Goal: Find contact information: Find contact information

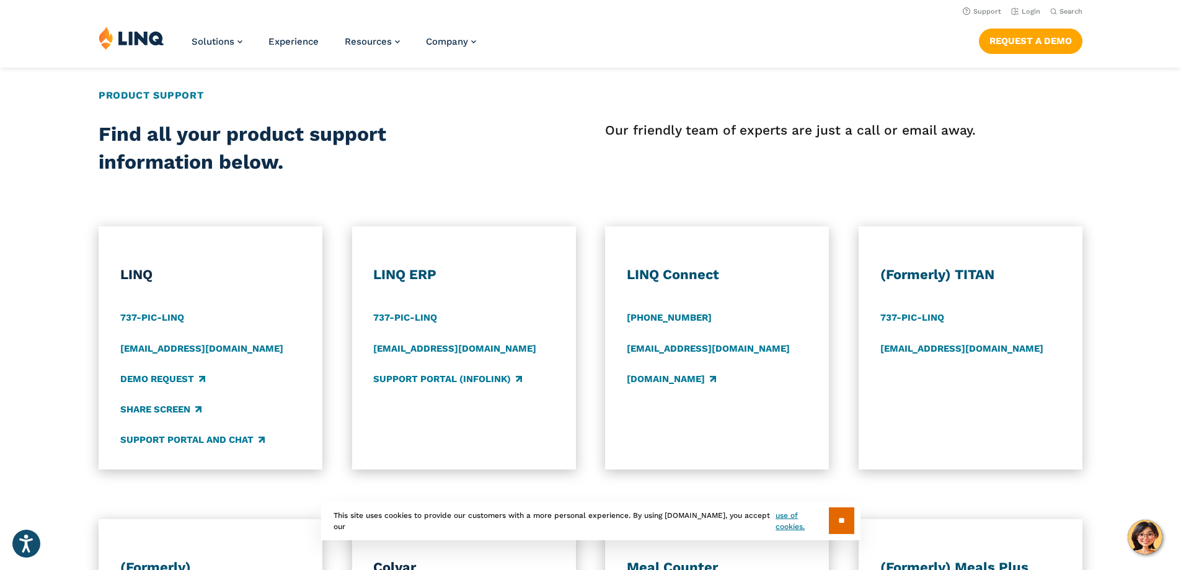
scroll to position [434, 0]
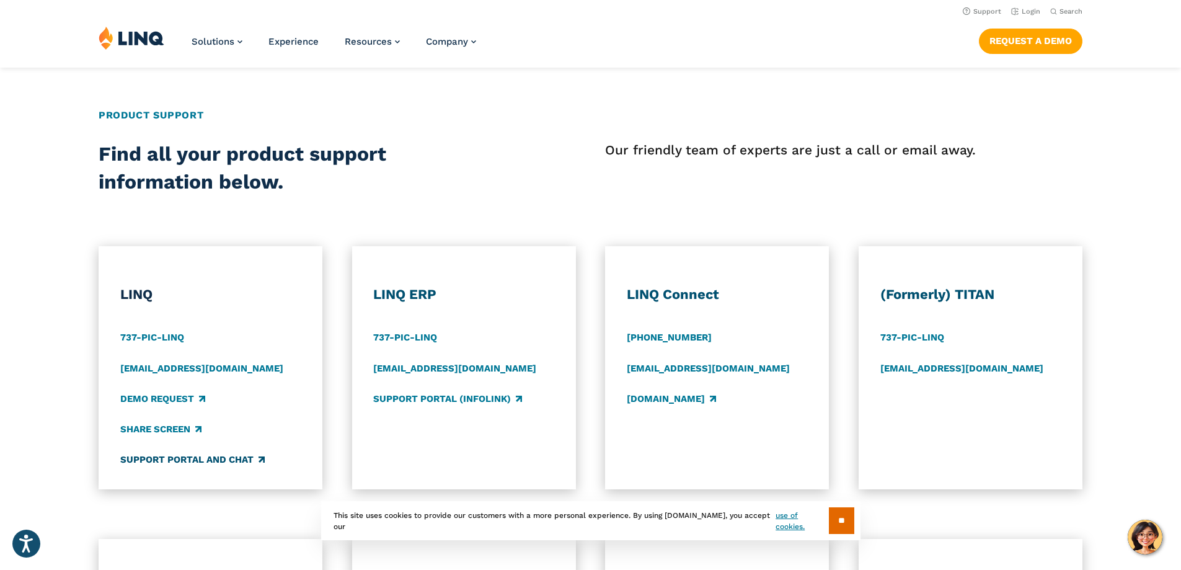
click at [190, 463] on link "Support Portal and Chat" at bounding box center [192, 460] width 144 height 14
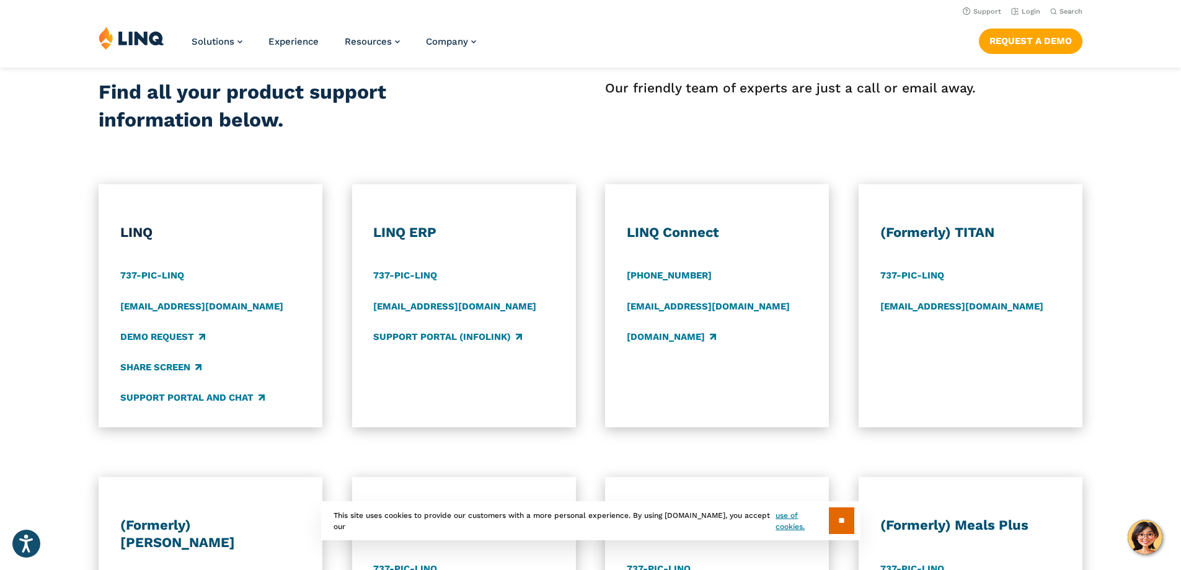
scroll to position [434, 0]
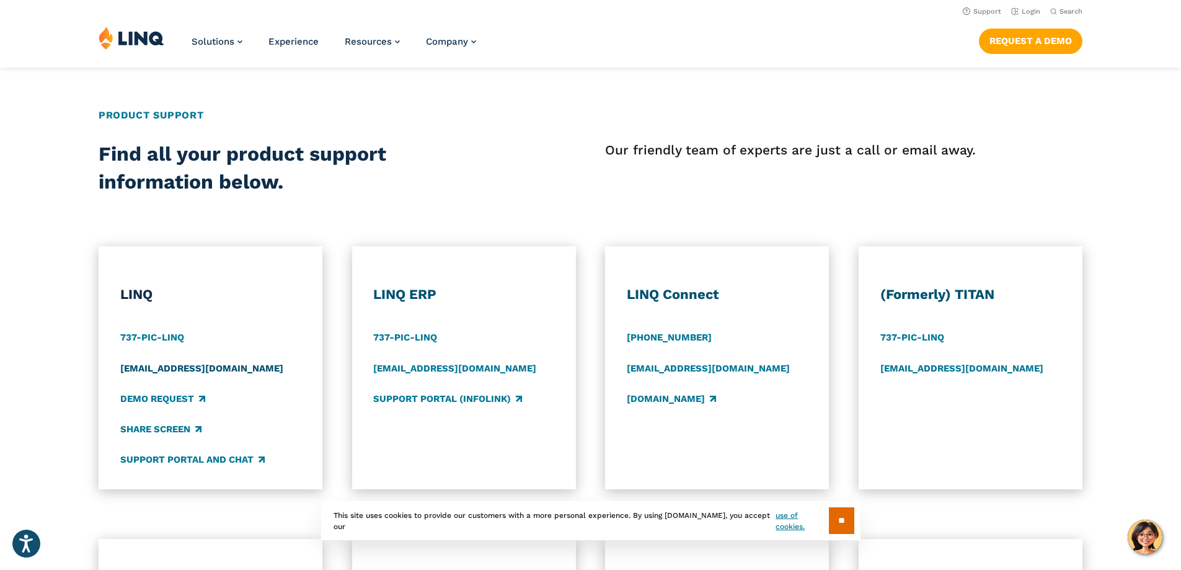
click at [169, 371] on link "[EMAIL_ADDRESS][DOMAIN_NAME]" at bounding box center [201, 368] width 163 height 14
click at [264, 300] on h3 "LINQ" at bounding box center [210, 294] width 181 height 17
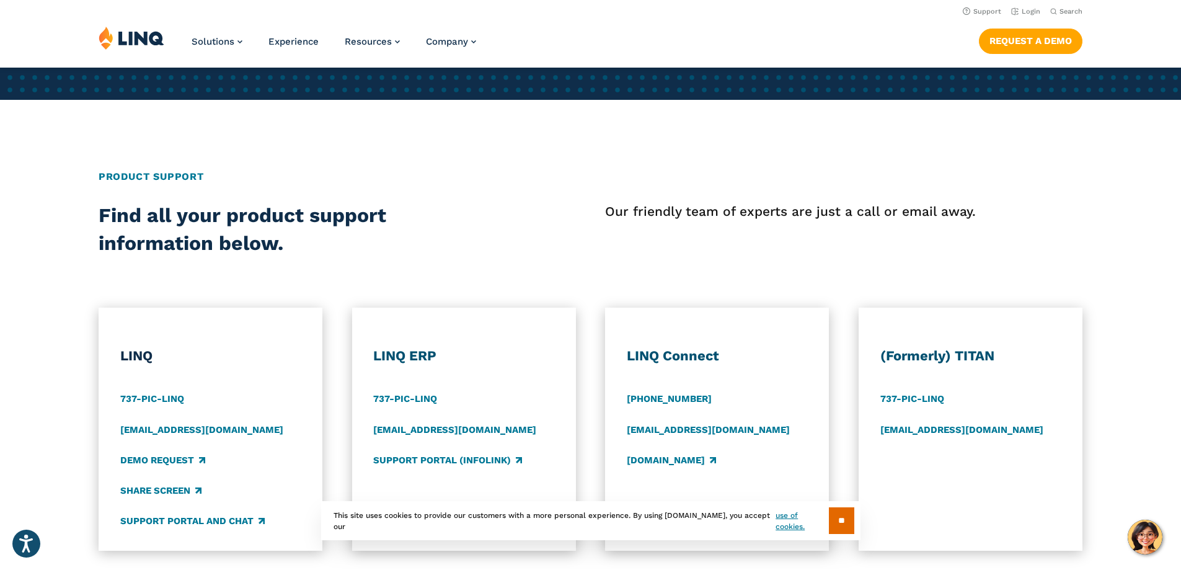
scroll to position [372, 0]
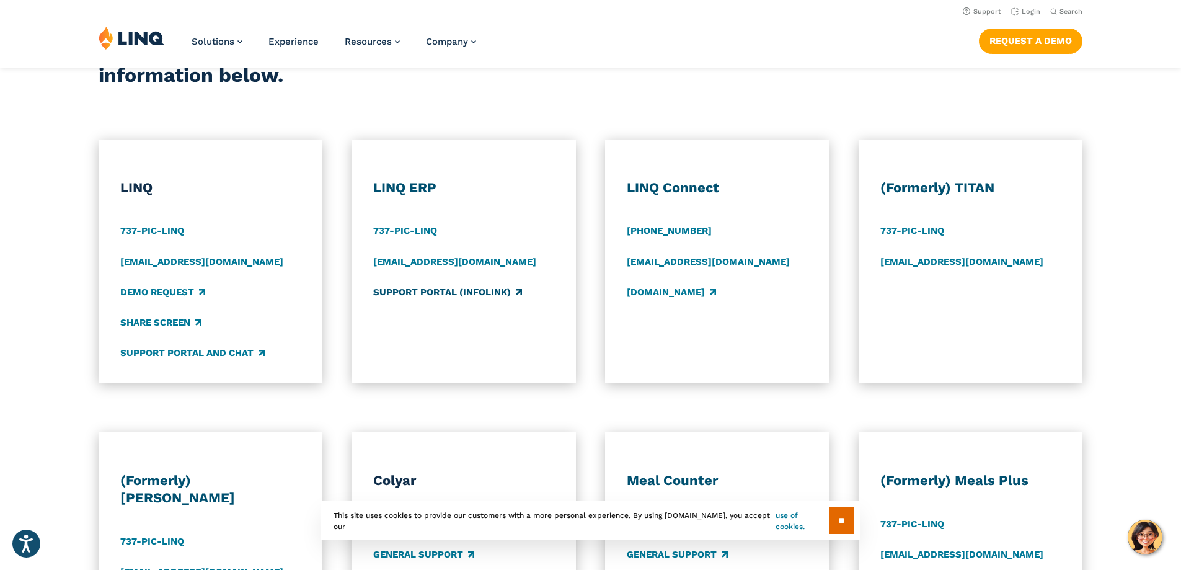
scroll to position [434, 0]
